Goal: Task Accomplishment & Management: Manage account settings

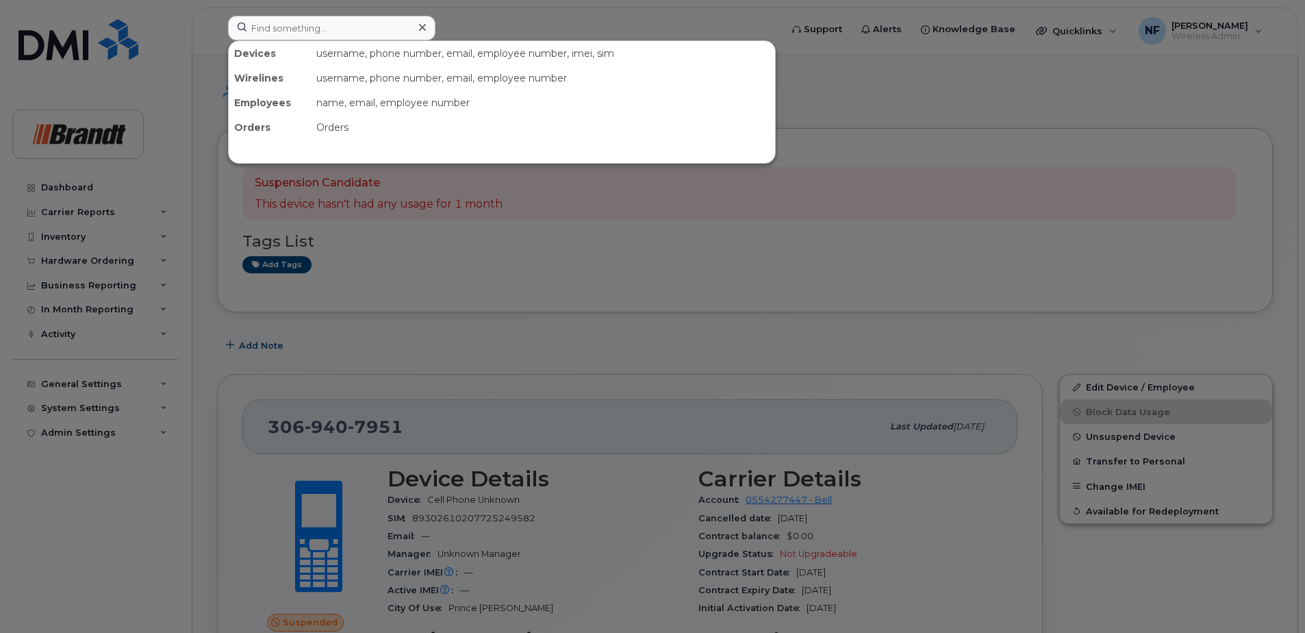
click at [345, 25] on input at bounding box center [332, 28] width 208 height 25
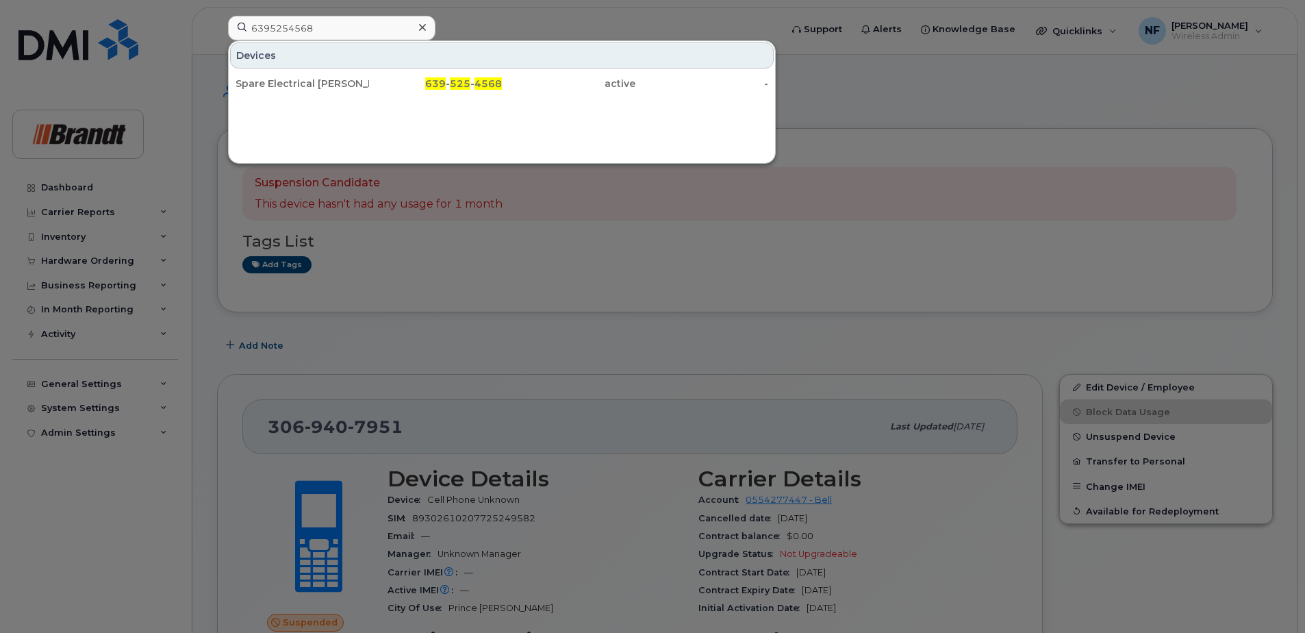
type input "6395254568"
click at [364, 73] on div "Spare Electrical [PERSON_NAME]" at bounding box center [303, 83] width 134 height 25
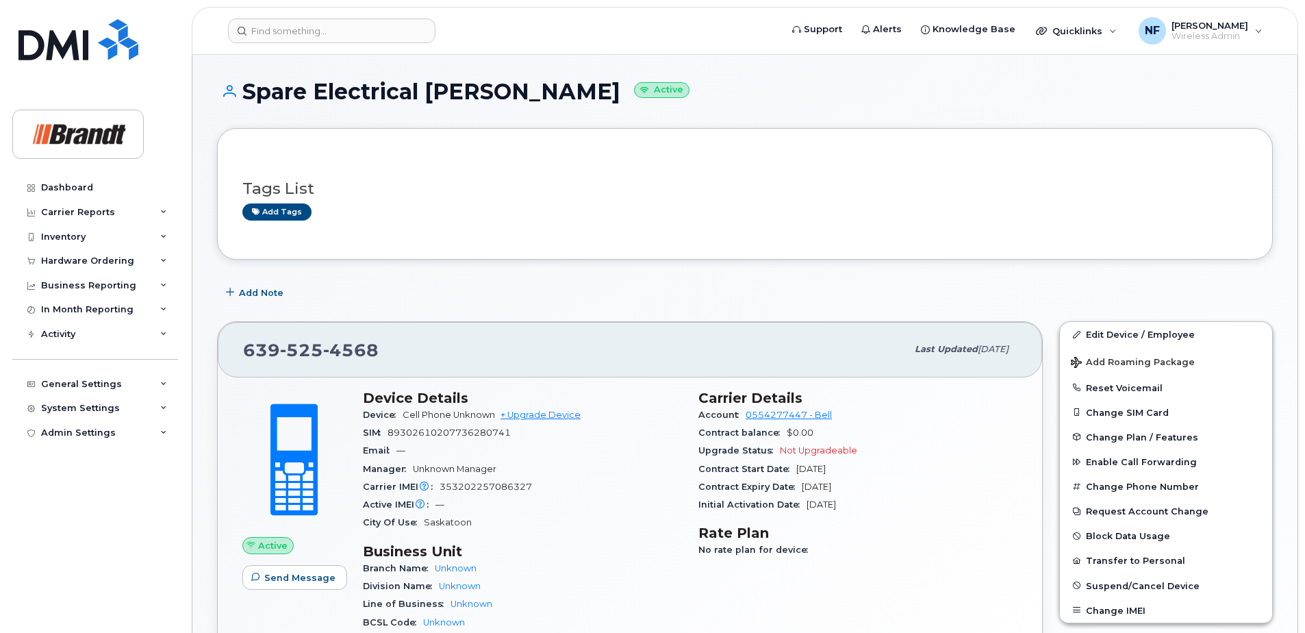
scroll to position [68, 0]
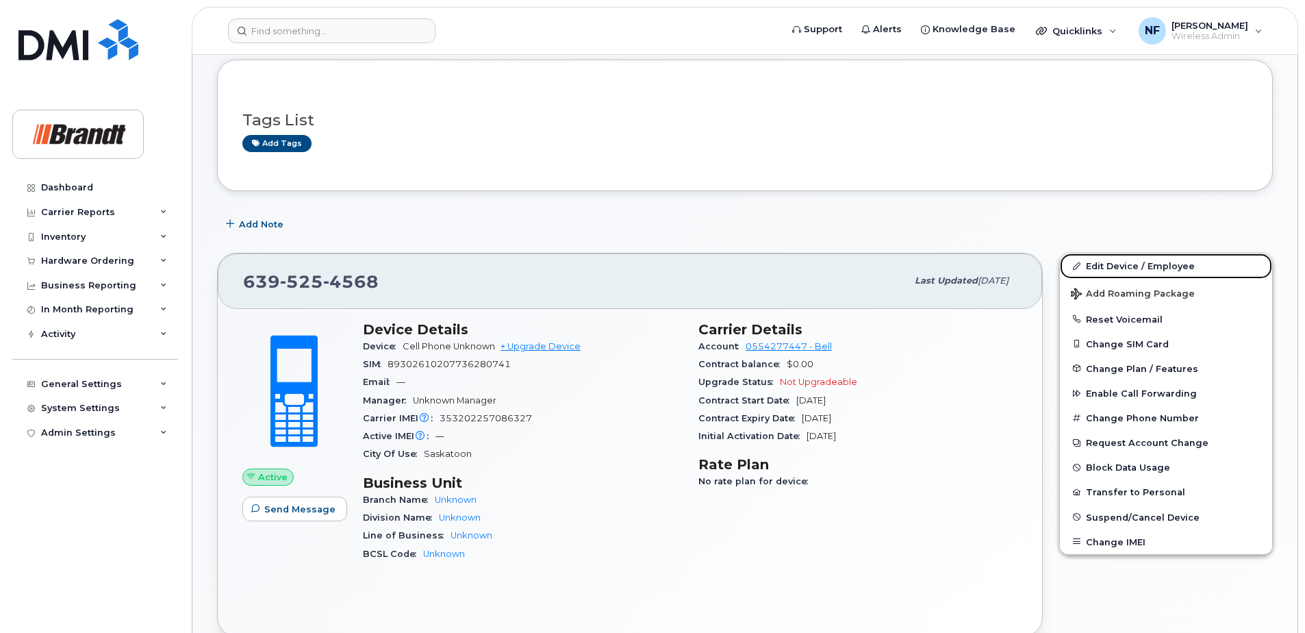
click at [1116, 264] on link "Edit Device / Employee" at bounding box center [1166, 265] width 212 height 25
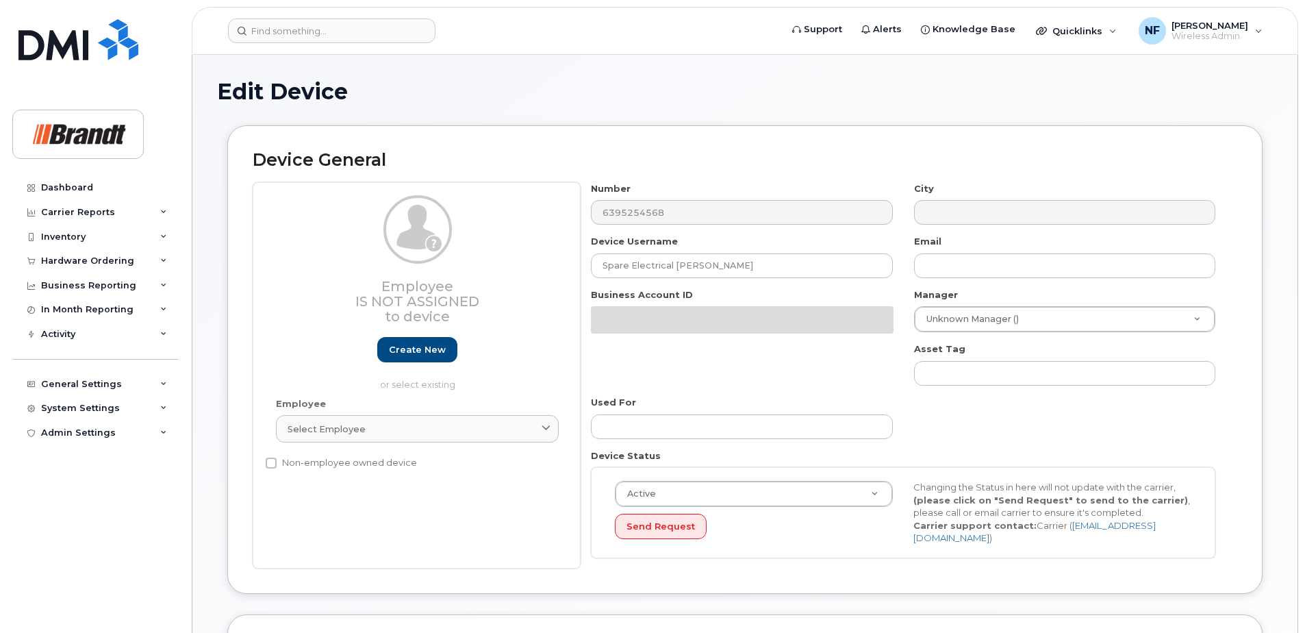
select select "33722384"
select select "34499151"
select select "35132258"
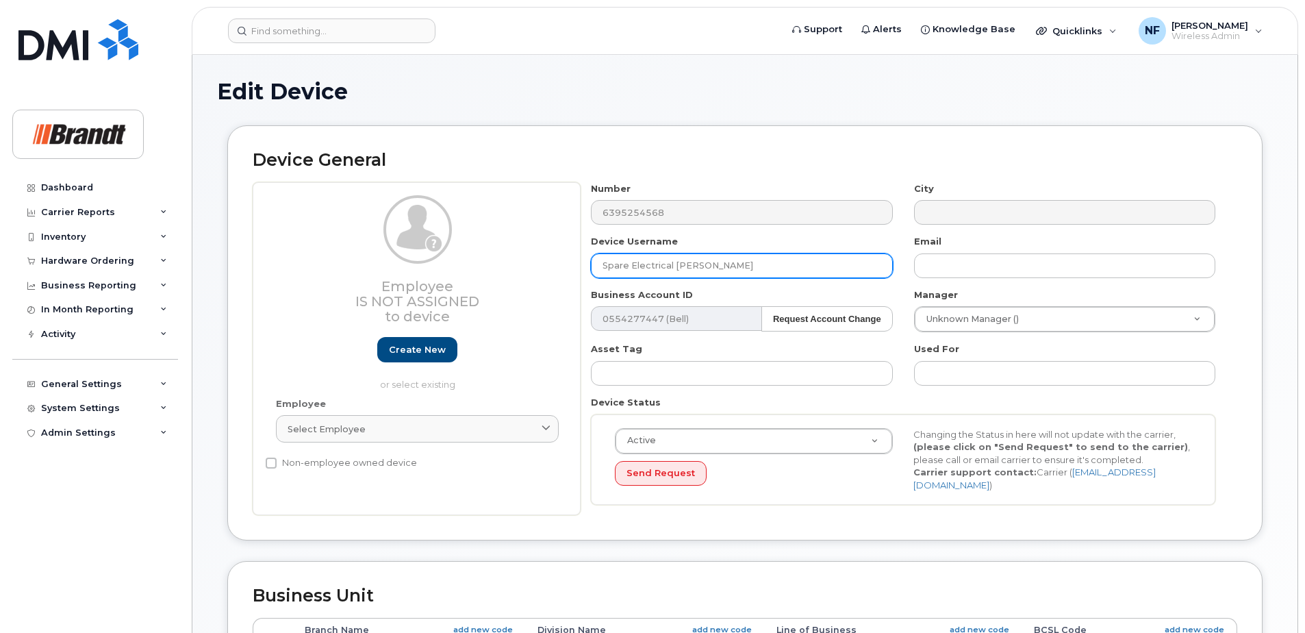
drag, startPoint x: 720, startPoint y: 268, endPoint x: 549, endPoint y: 277, distance: 170.8
click at [549, 277] on div "Employee Is not assigned to device Create new or select existing Employee Selec…" at bounding box center [745, 349] width 985 height 334
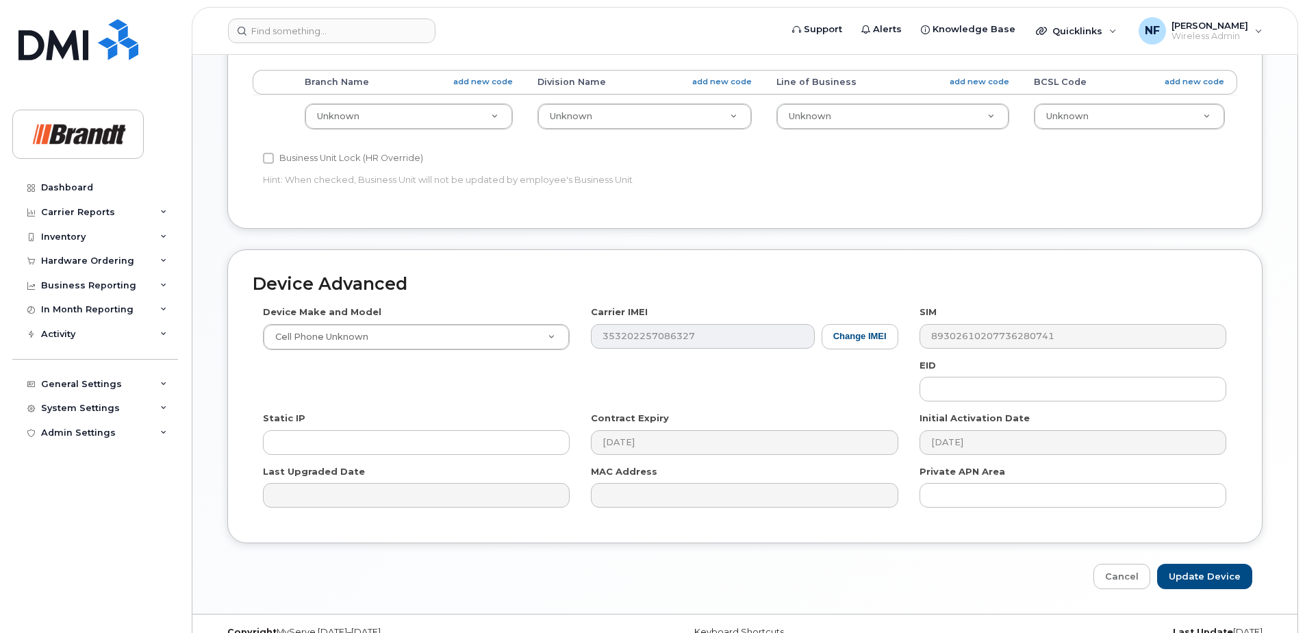
scroll to position [567, 0]
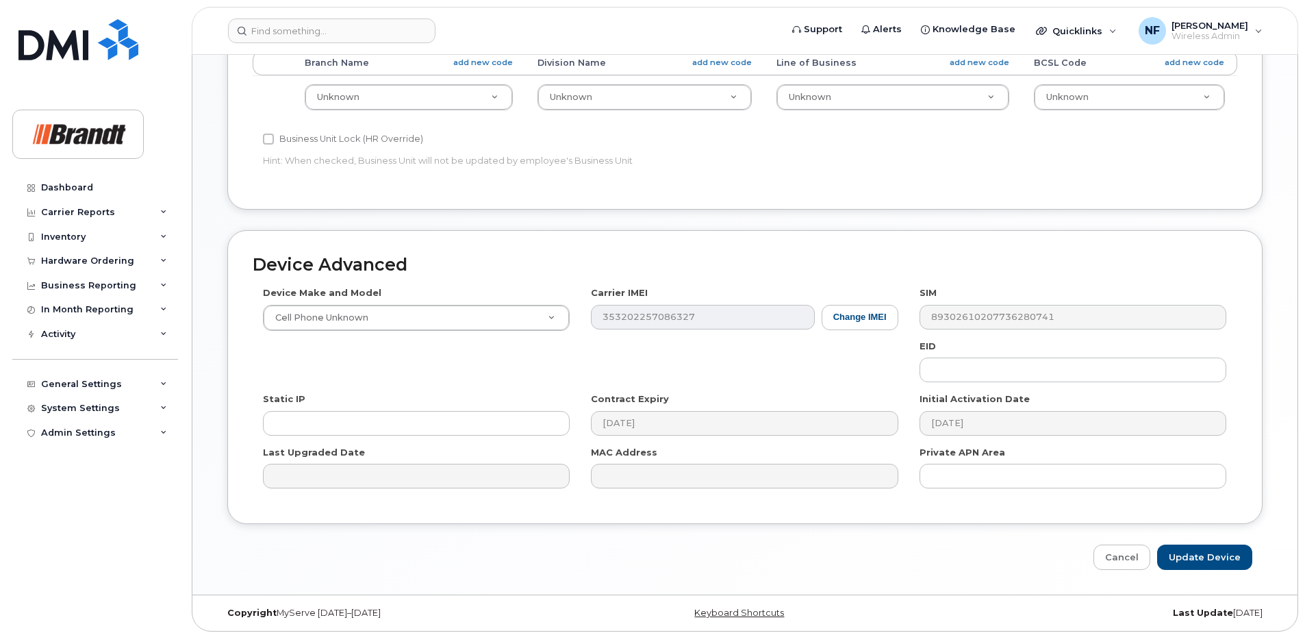
type input "Terence Pearcey"
click at [1214, 550] on input "Update Device" at bounding box center [1204, 556] width 95 height 25
type input "Saving..."
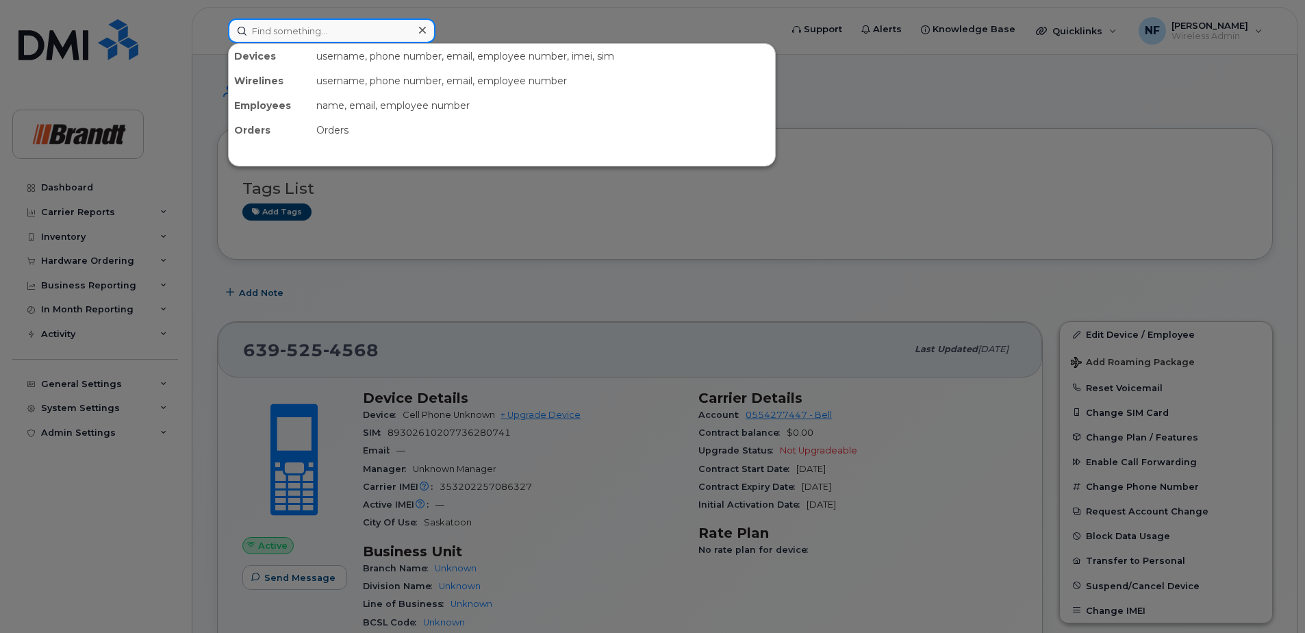
click at [331, 36] on input at bounding box center [332, 30] width 208 height 25
paste input "403-323-6561"
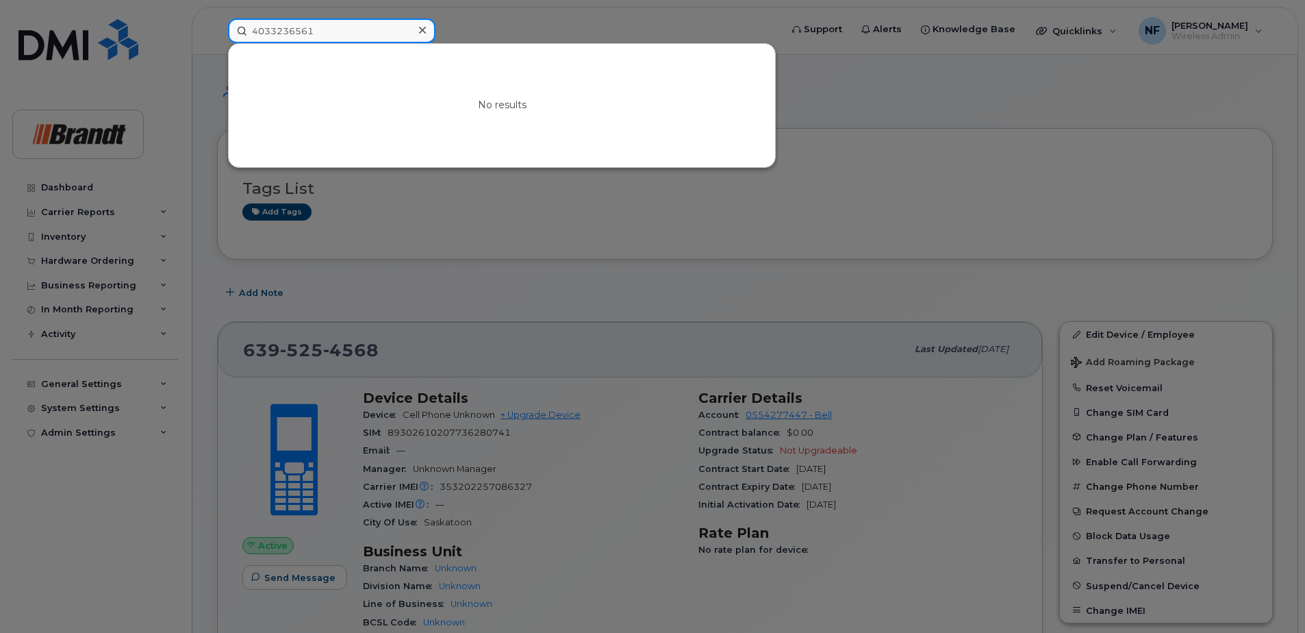
drag, startPoint x: 343, startPoint y: 33, endPoint x: 203, endPoint y: 45, distance: 140.3
click at [217, 43] on div "4033236561 No results" at bounding box center [500, 30] width 566 height 25
type input "4033236561"
click at [338, 27] on input "4033236561" at bounding box center [332, 30] width 208 height 25
click at [429, 25] on div at bounding box center [422, 31] width 20 height 20
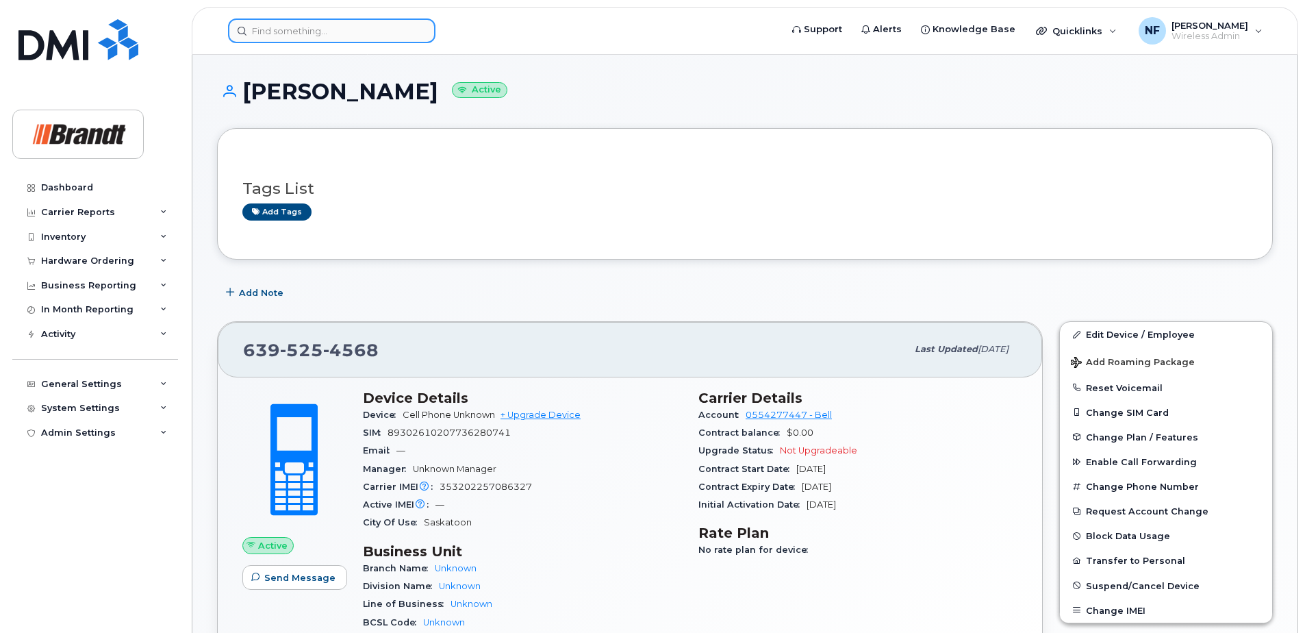
click at [420, 32] on div at bounding box center [332, 30] width 208 height 25
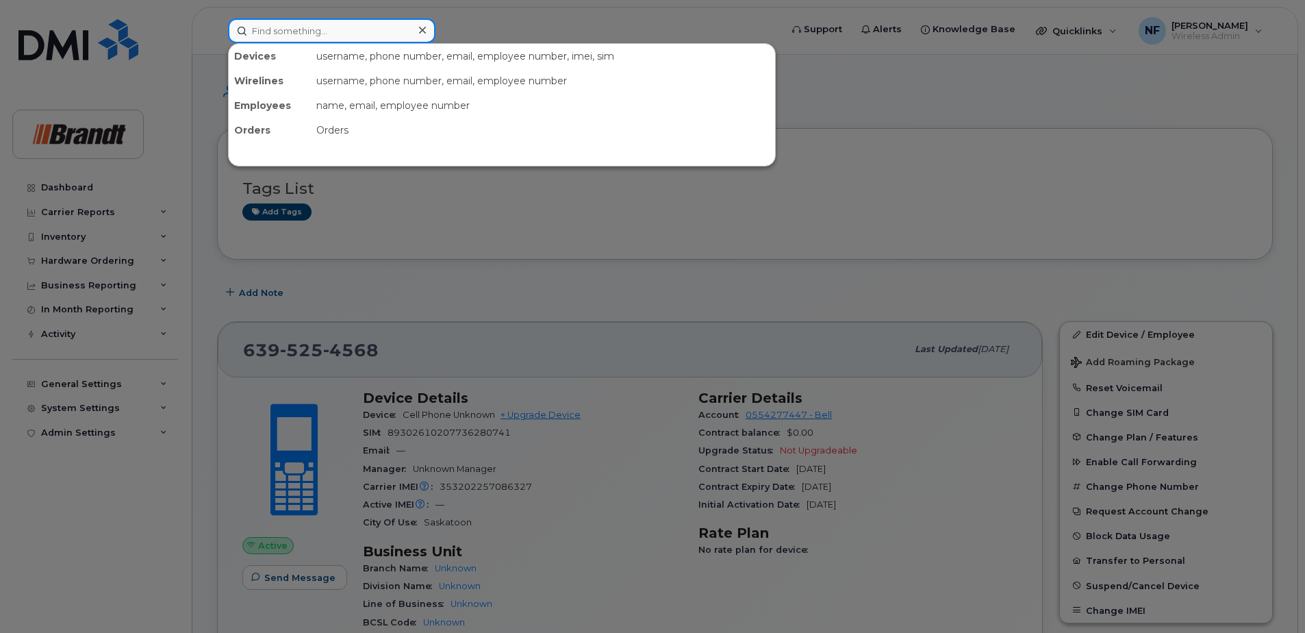
paste input "403-323-6561"
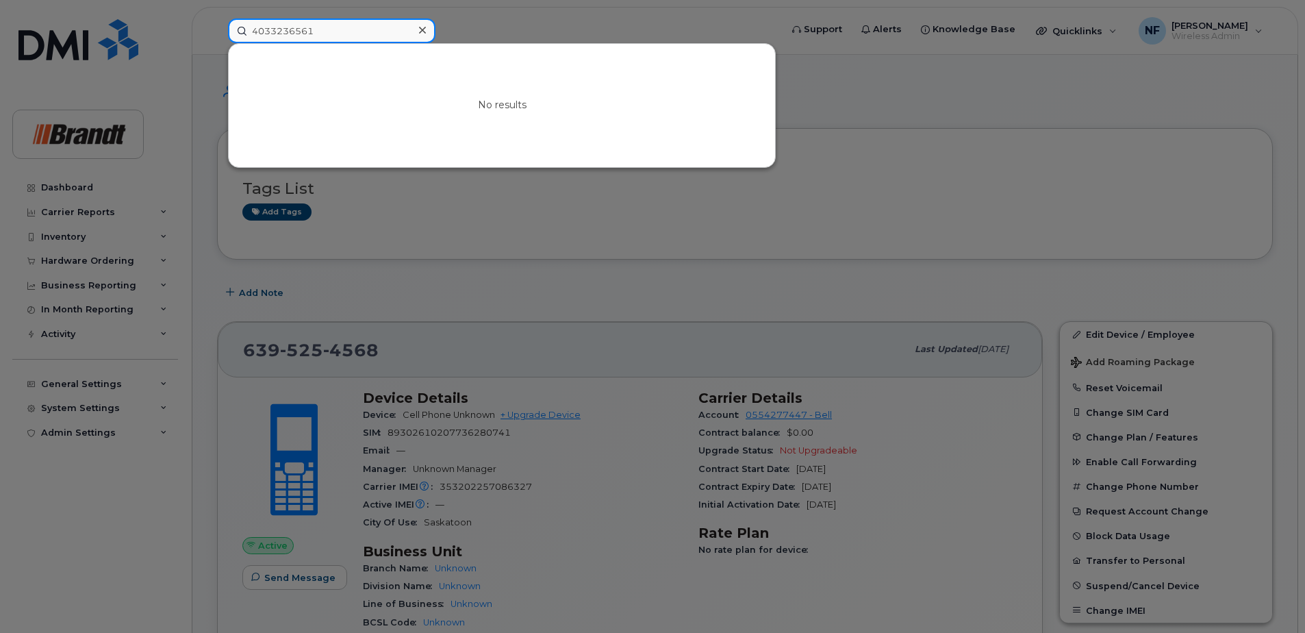
type input "4033236561"
